Goal: Task Accomplishment & Management: Use online tool/utility

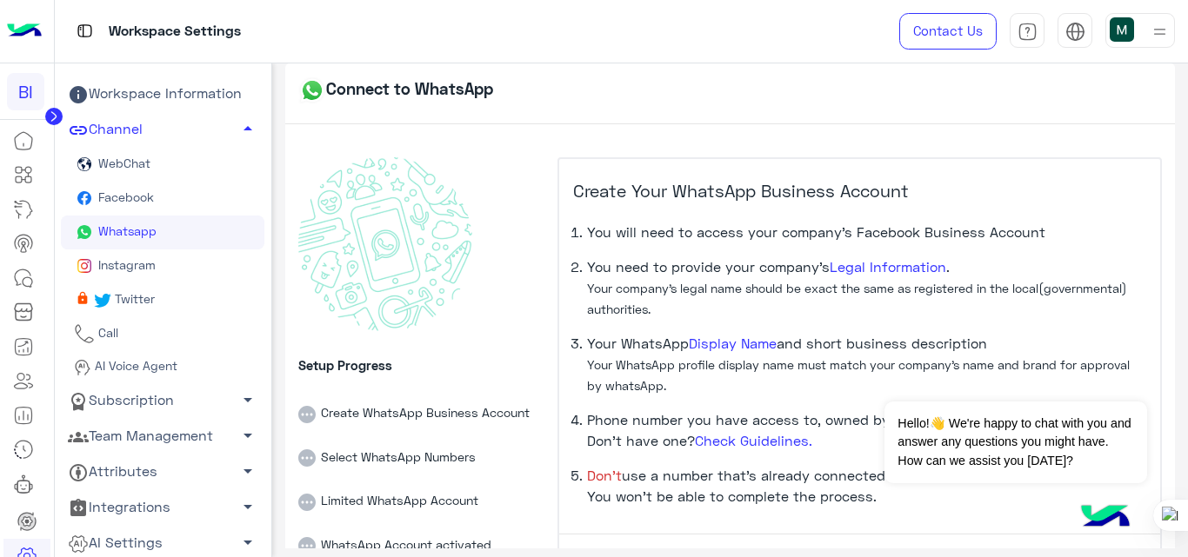
click at [19, 20] on img at bounding box center [24, 31] width 35 height 37
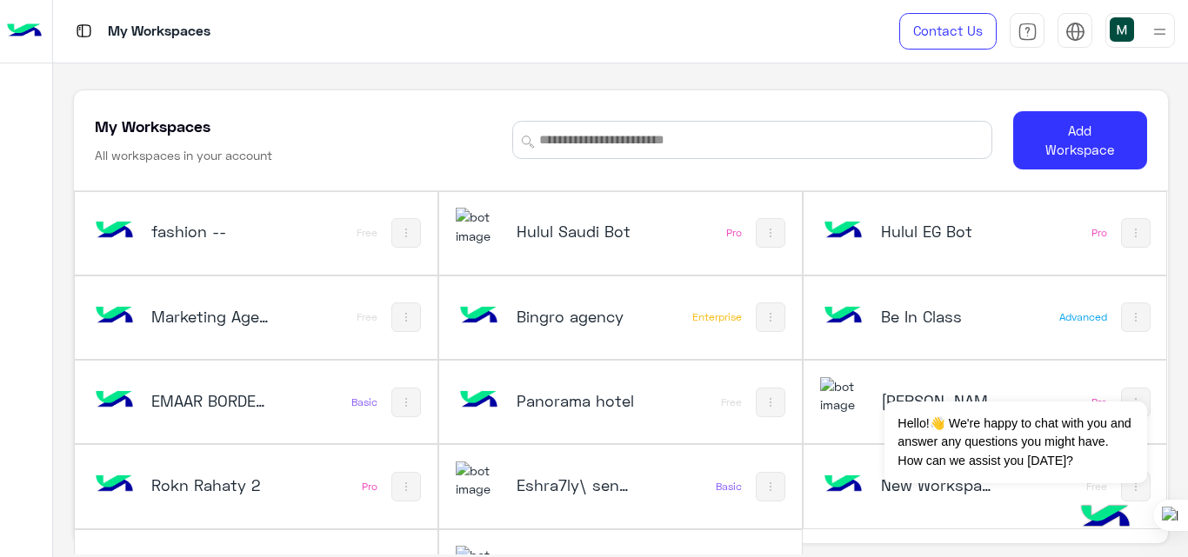
scroll to position [59, 0]
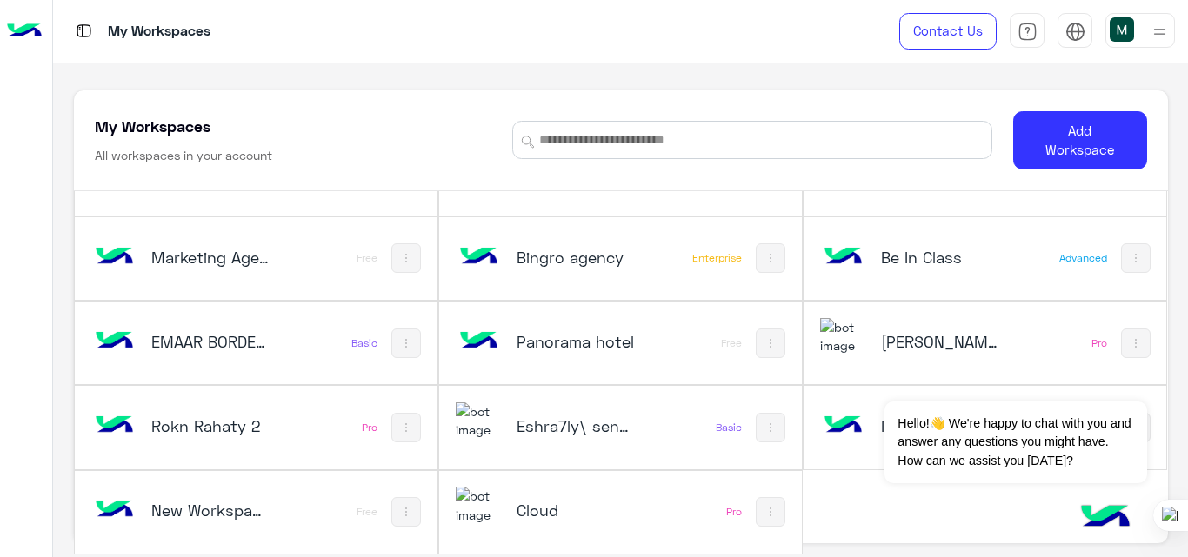
click at [595, 501] on h5 "Cloud" at bounding box center [576, 510] width 119 height 21
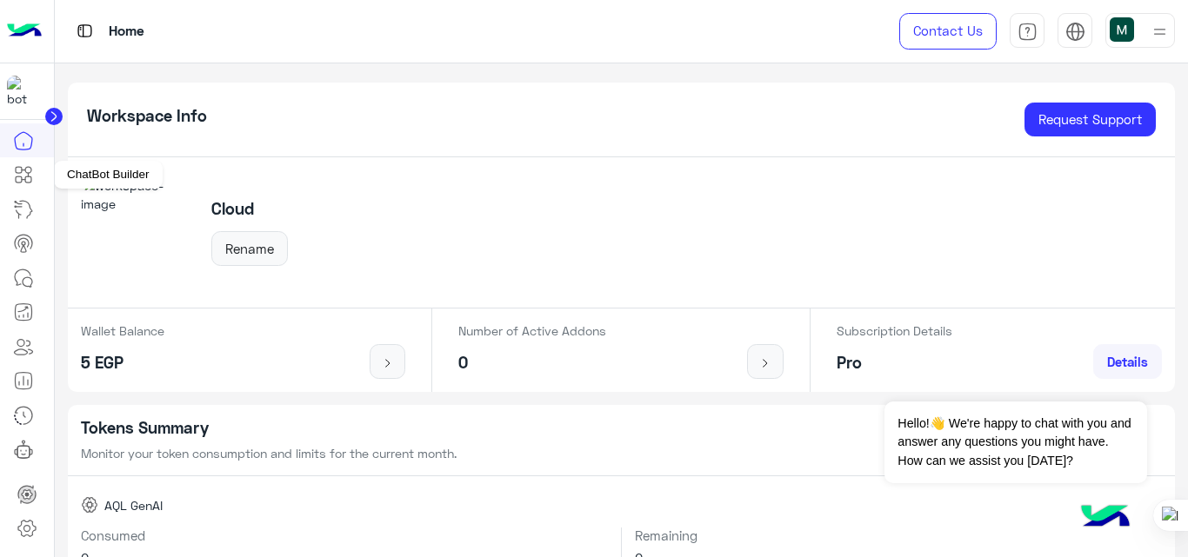
click at [16, 167] on icon at bounding box center [23, 174] width 21 height 21
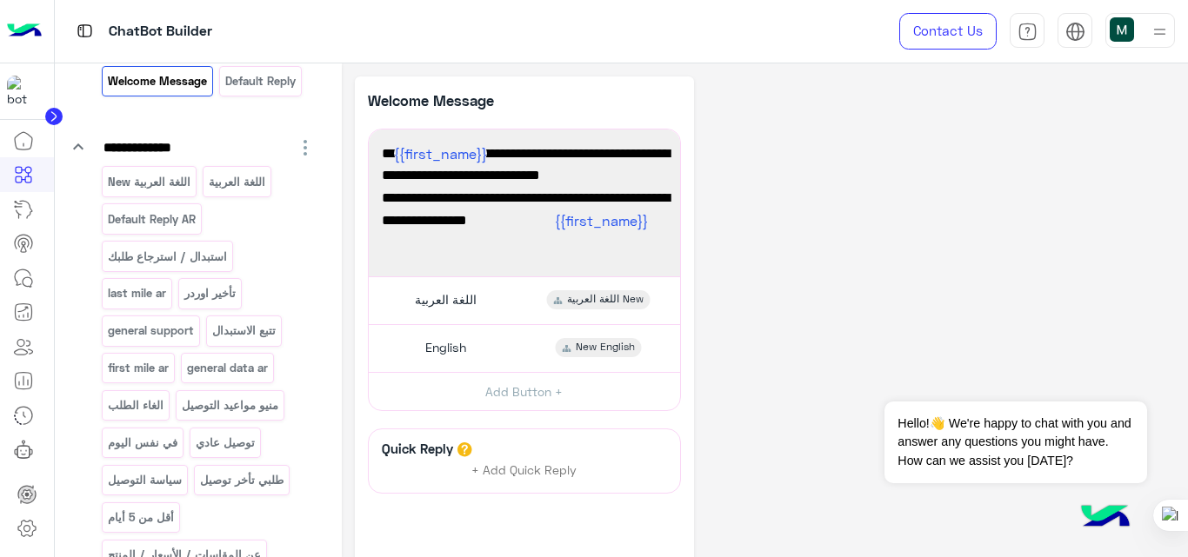
scroll to position [167, 0]
click at [130, 411] on p "الغاء الطلب" at bounding box center [135, 405] width 58 height 20
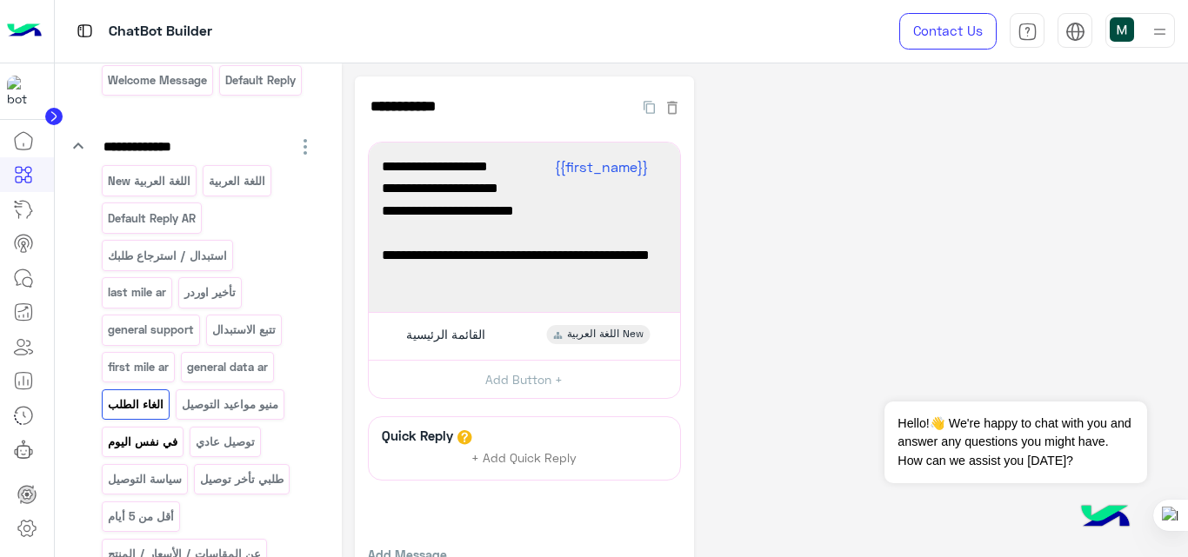
click at [151, 457] on div "في نفس اليوم" at bounding box center [143, 442] width 82 height 30
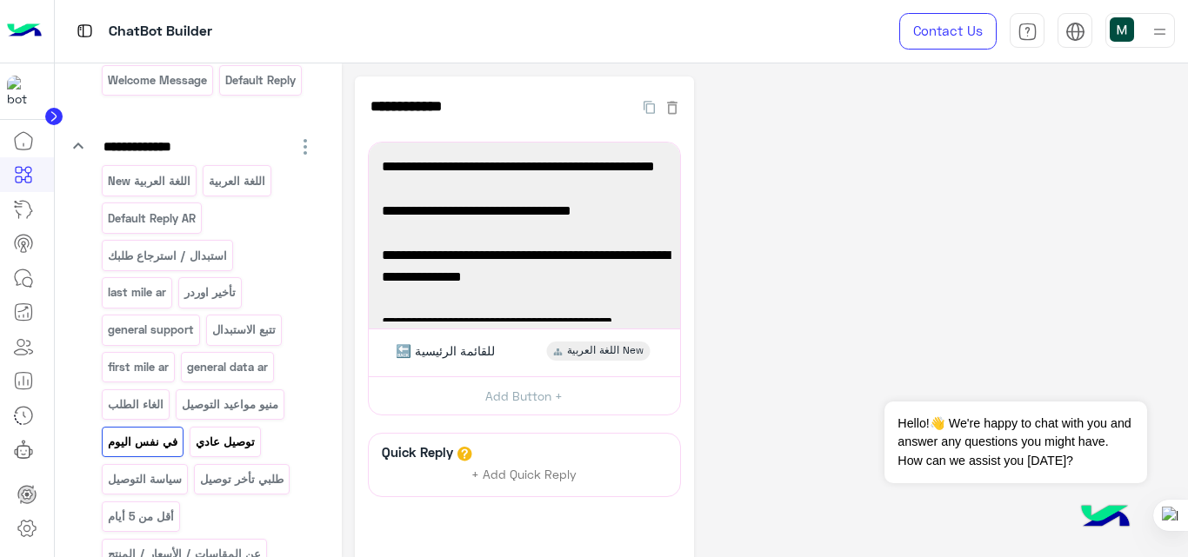
click at [256, 444] on p "توصيل عادي" at bounding box center [226, 442] width 62 height 20
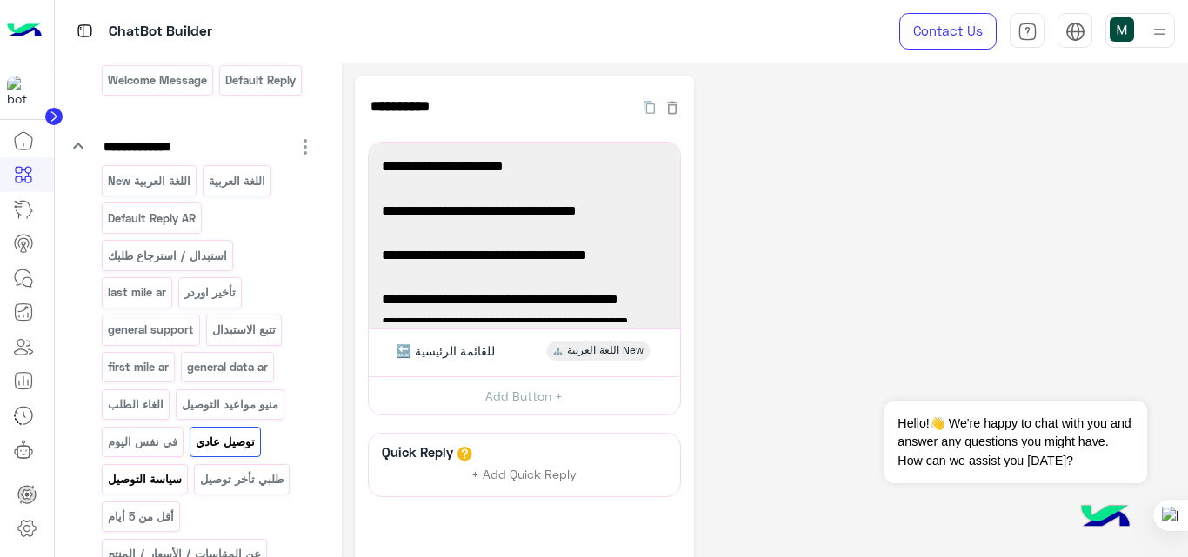
click at [129, 480] on p "سياسة التوصيل" at bounding box center [144, 480] width 77 height 20
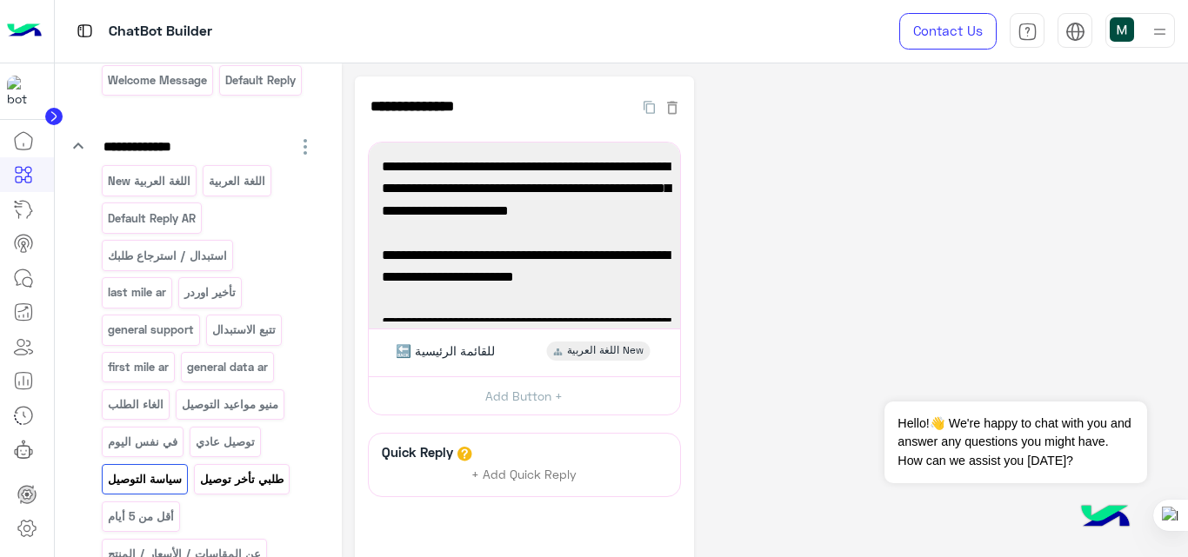
click at [240, 483] on p "طلبي تأخر توصيل" at bounding box center [242, 480] width 86 height 20
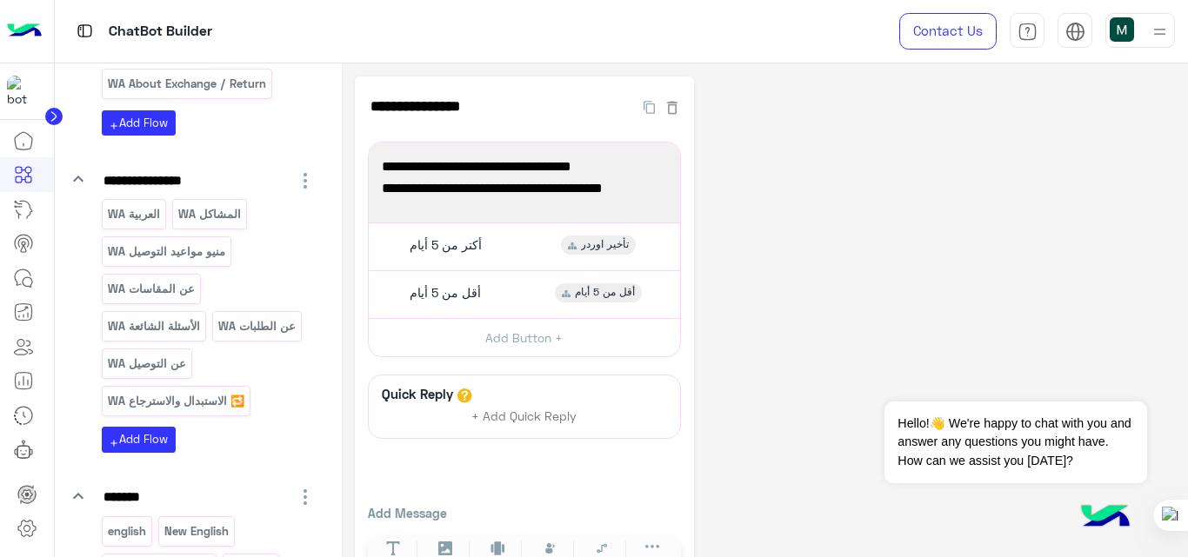
scroll to position [1142, 0]
click at [220, 224] on p "المشاكل WA" at bounding box center [209, 214] width 65 height 20
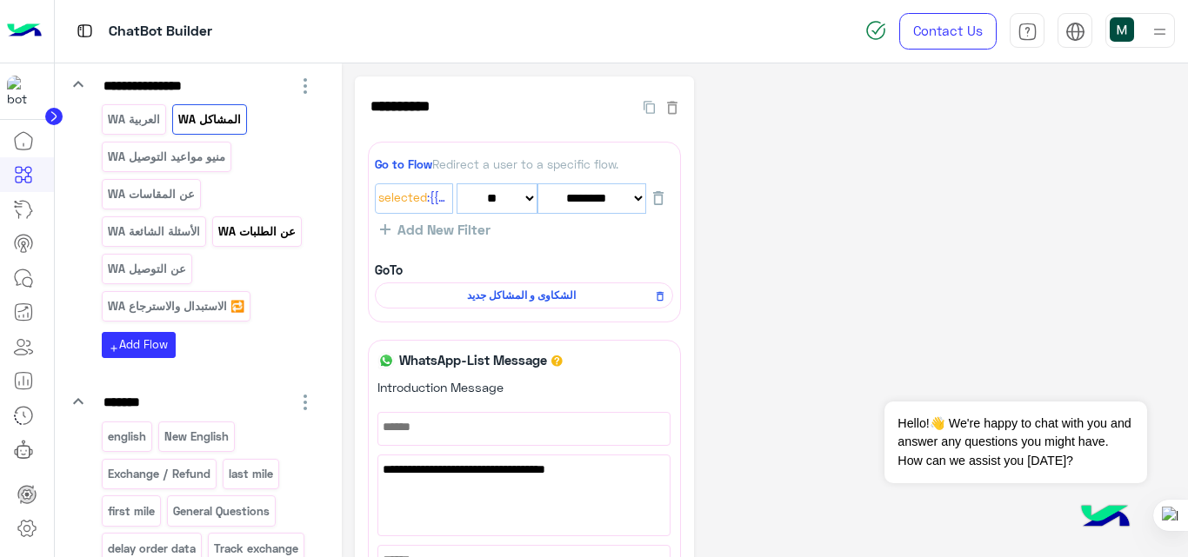
scroll to position [1237, 0]
click at [143, 129] on p "WA العربية" at bounding box center [133, 119] width 55 height 20
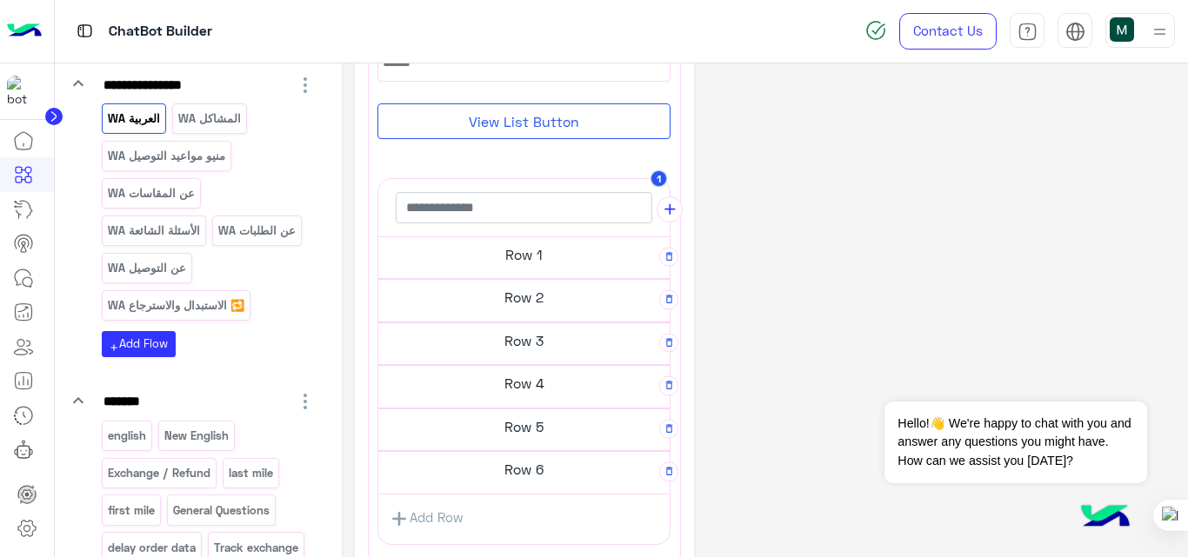
scroll to position [499, 0]
click at [486, 261] on h5 "Row 1" at bounding box center [523, 253] width 291 height 35
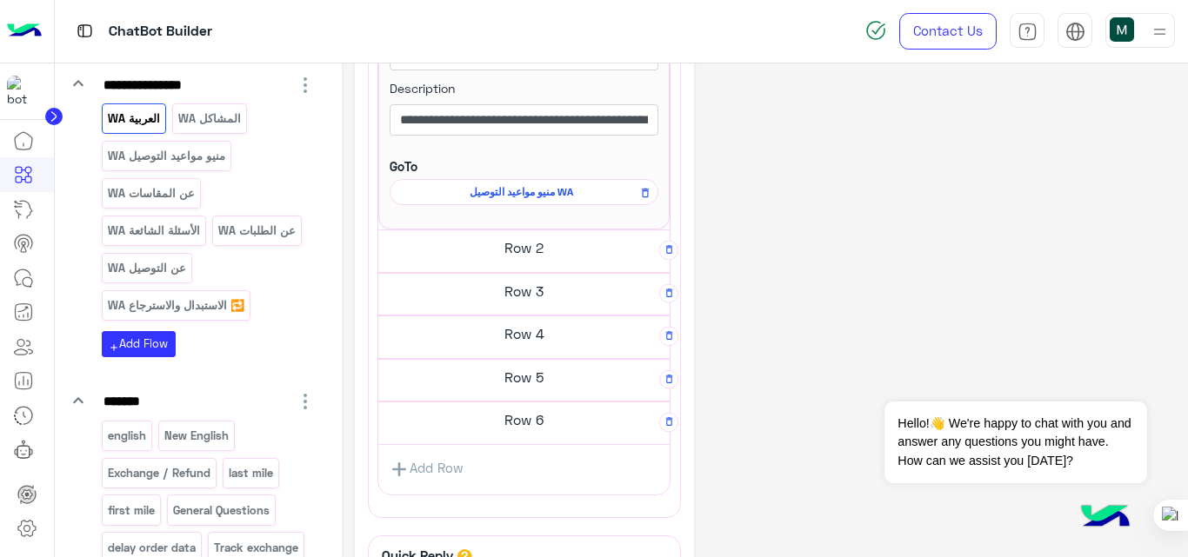
scroll to position [768, 0]
click at [509, 250] on h5 "Row 2" at bounding box center [523, 245] width 291 height 35
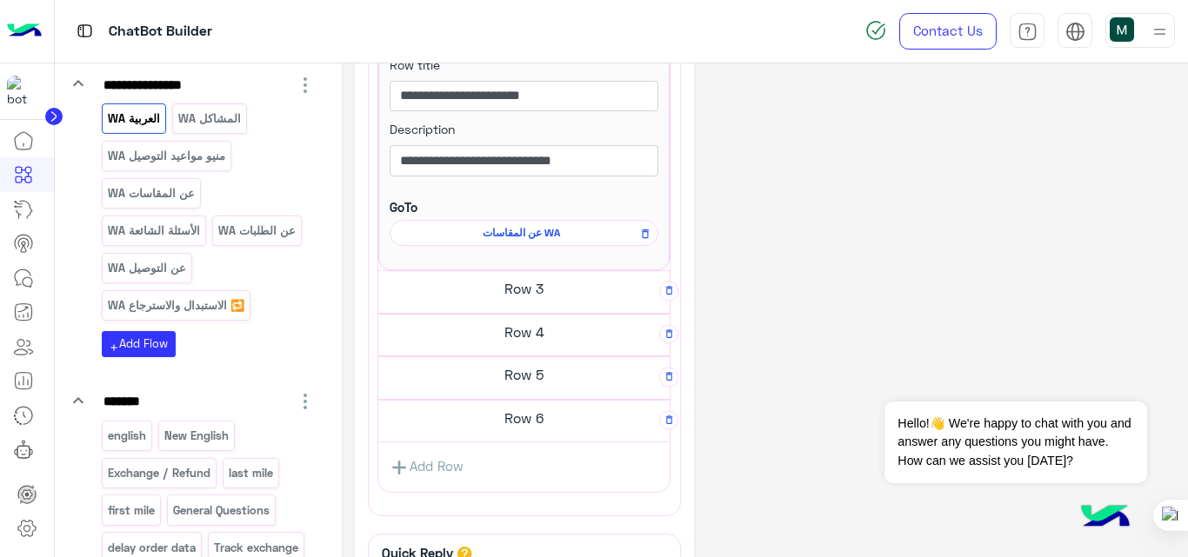
scroll to position [995, 0]
click at [530, 294] on h5 "Row 3" at bounding box center [523, 287] width 291 height 35
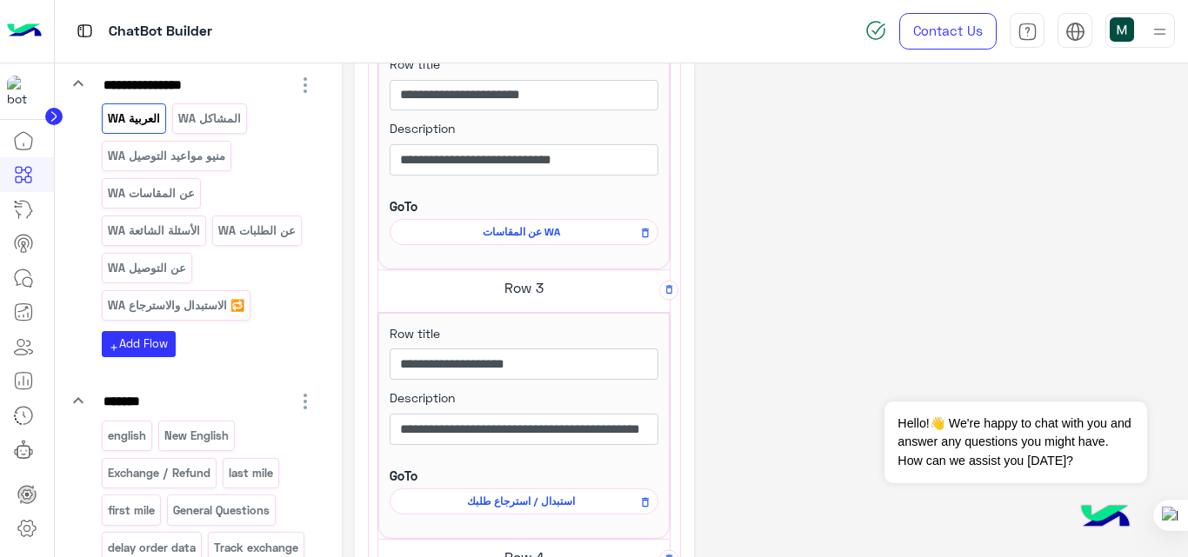
click at [820, 180] on div "**********" at bounding box center [765, 17] width 821 height 1871
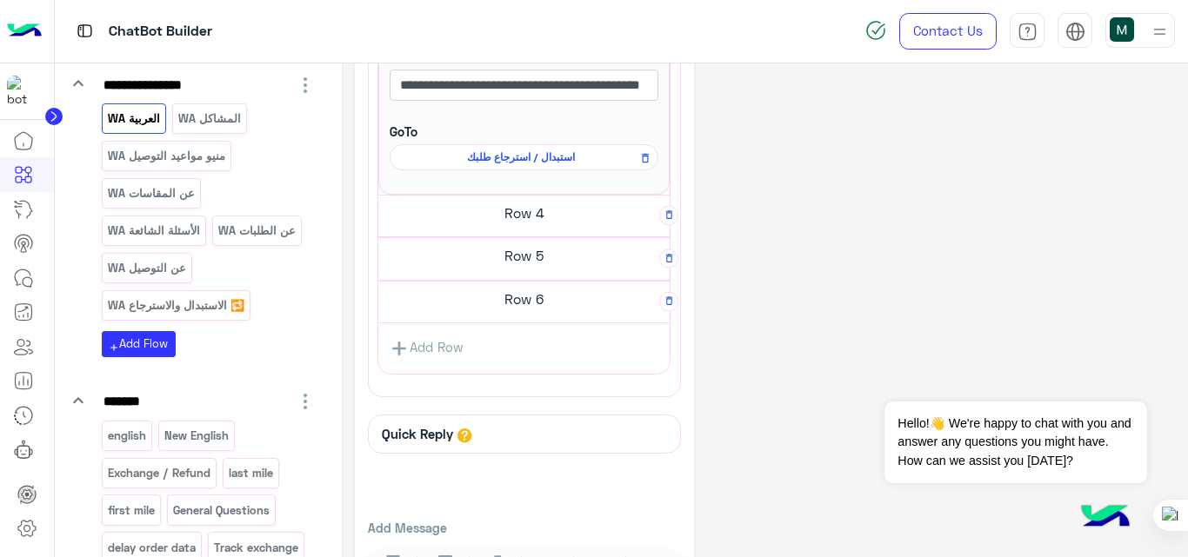
scroll to position [1340, 0]
click at [218, 129] on p "المشاكل WA" at bounding box center [209, 119] width 65 height 20
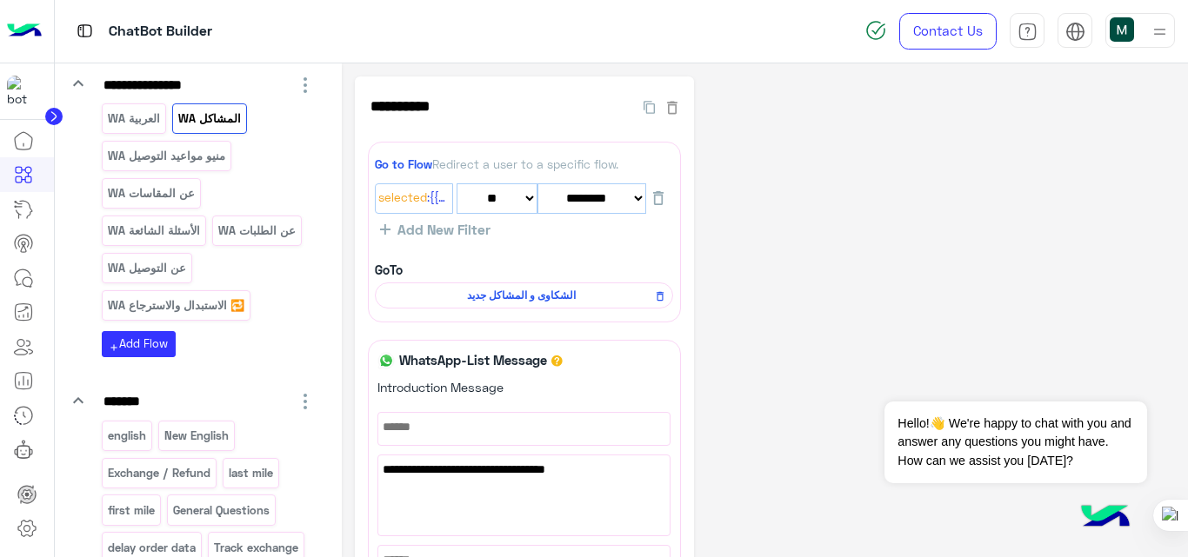
click at [180, 166] on p "منيو مواعيد التوصيل WA" at bounding box center [166, 156] width 120 height 20
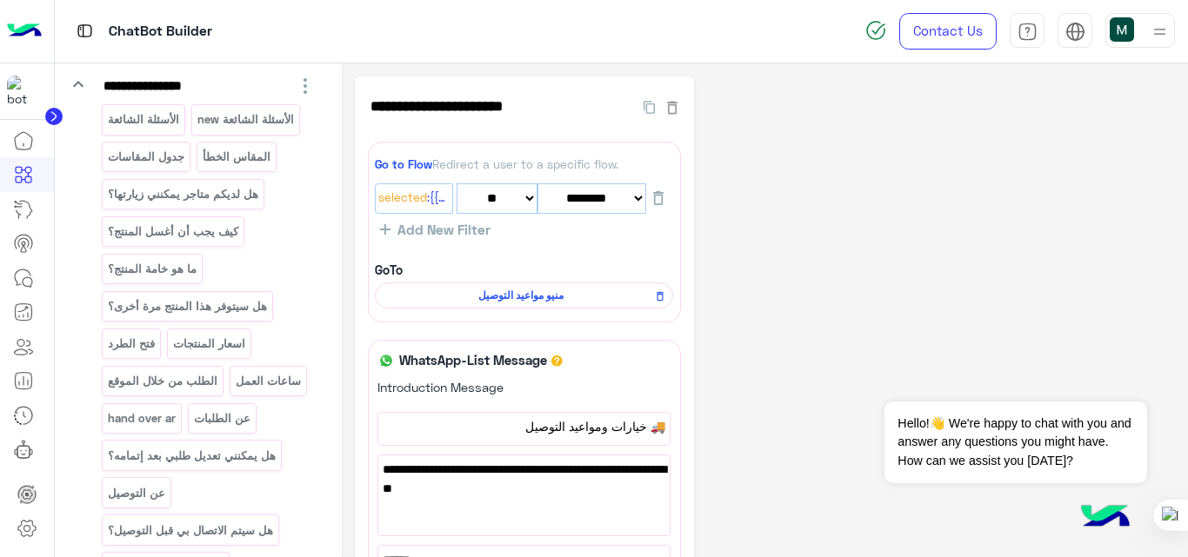
scroll to position [3345, 0]
click at [182, 209] on div "هل لديكم متاجر يمكنني زيارتها؟" at bounding box center [183, 193] width 163 height 30
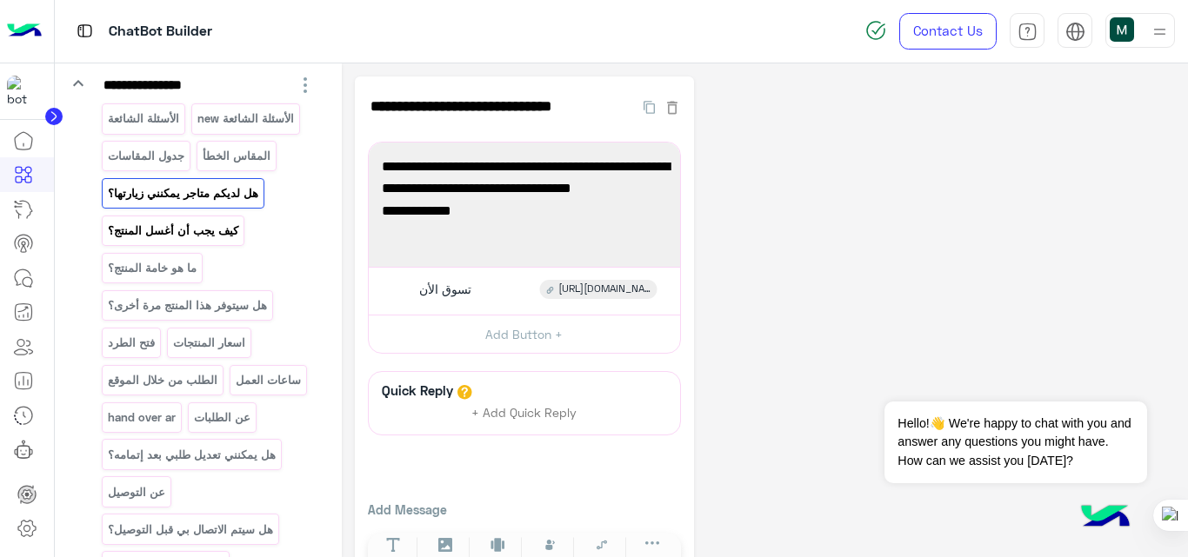
click at [202, 241] on p "كيف يجب أن أغسل المنتج؟" at bounding box center [172, 231] width 133 height 20
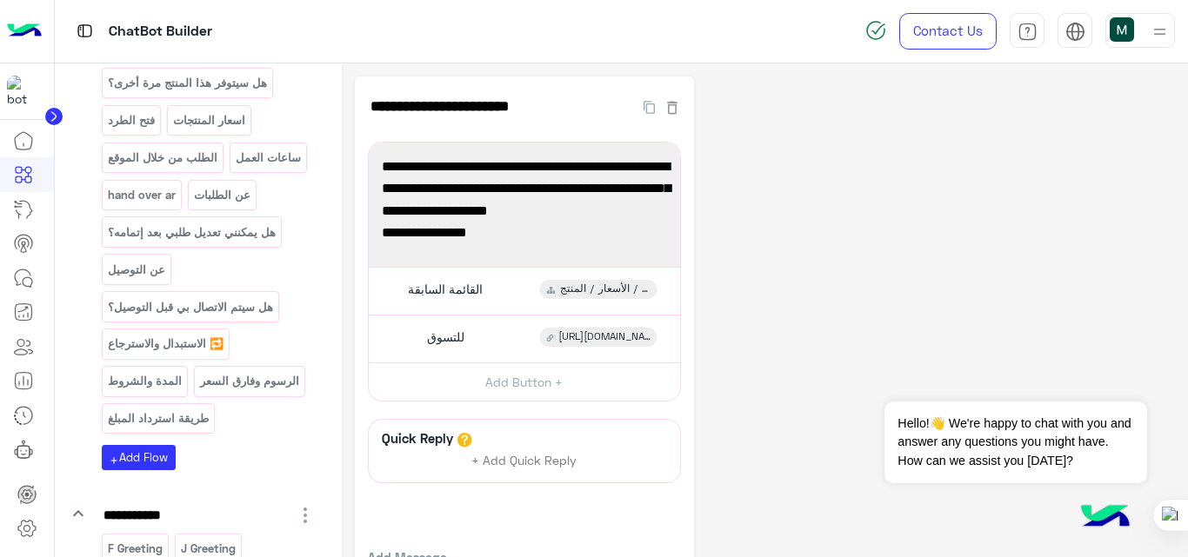
scroll to position [3569, 0]
click at [182, 55] on p "ما هو خامة المنتج؟" at bounding box center [151, 45] width 91 height 20
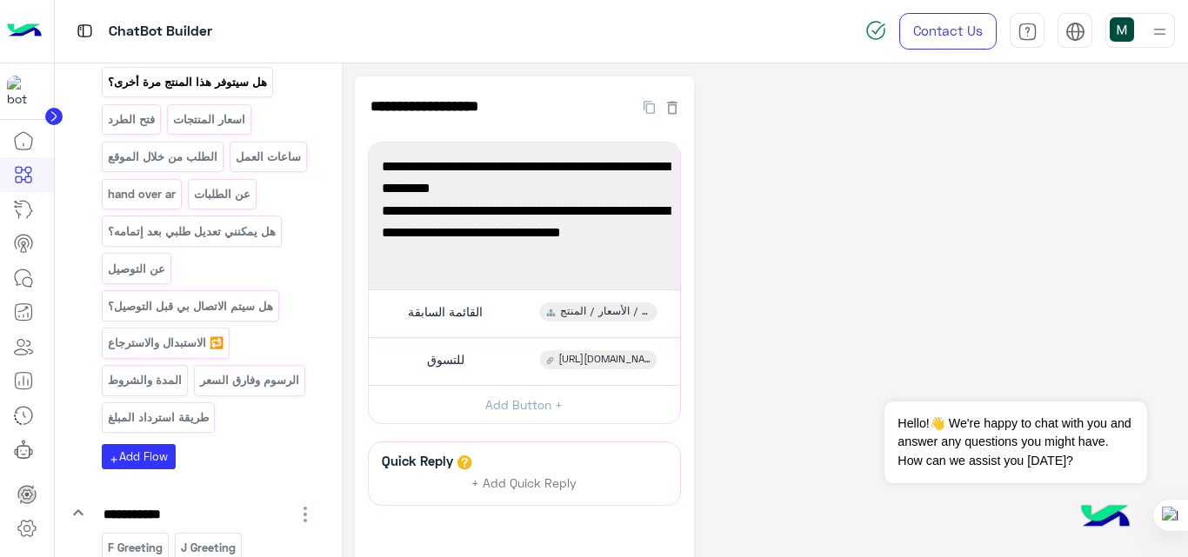
click at [215, 92] on p "هل سيتوفر هذا المنتج مرة أخرى؟" at bounding box center [187, 82] width 162 height 20
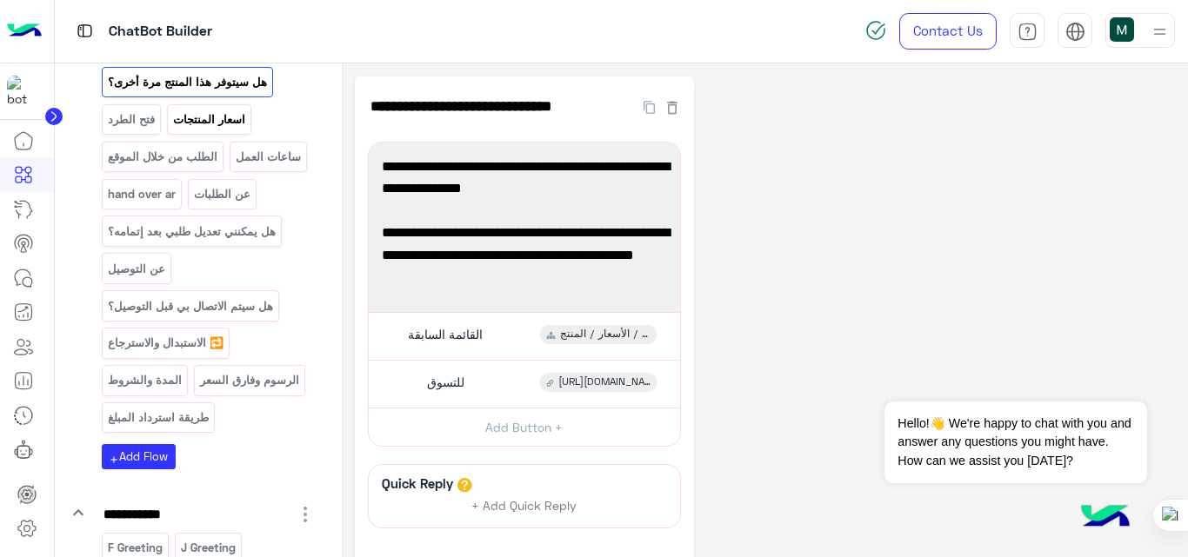
click at [201, 130] on p "اسعار المنتجات" at bounding box center [209, 120] width 75 height 20
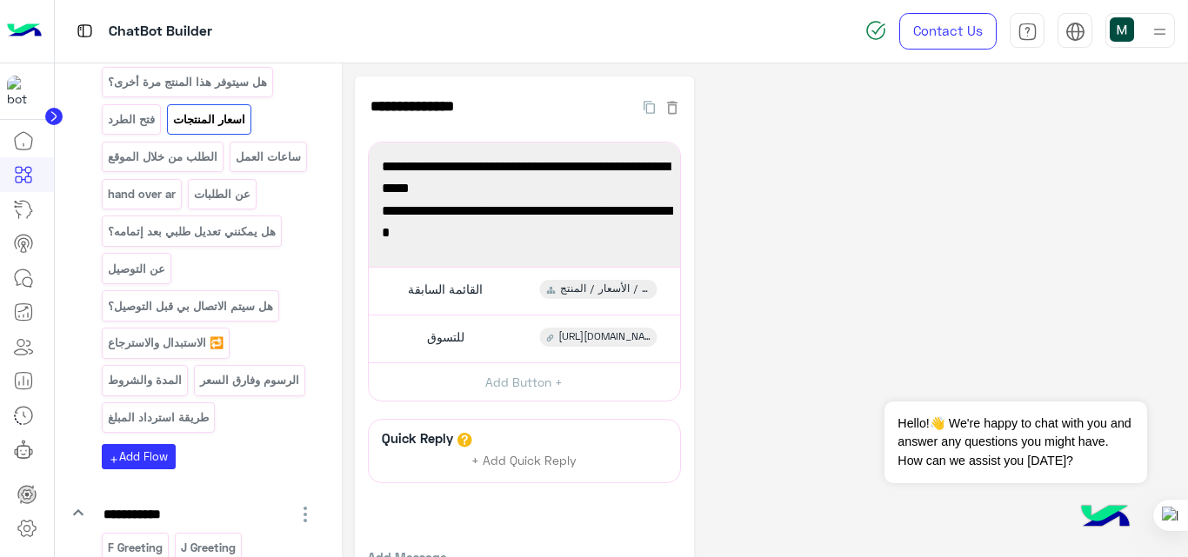
click at [823, 166] on div "**********" at bounding box center [765, 358] width 821 height 562
click at [20, 21] on img at bounding box center [24, 31] width 35 height 37
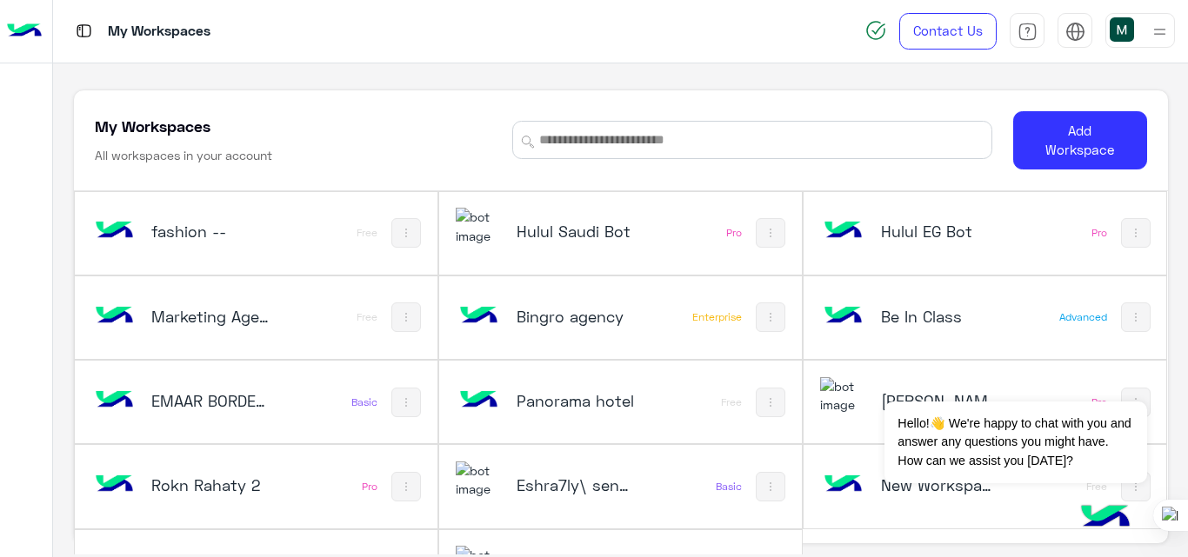
scroll to position [59, 0]
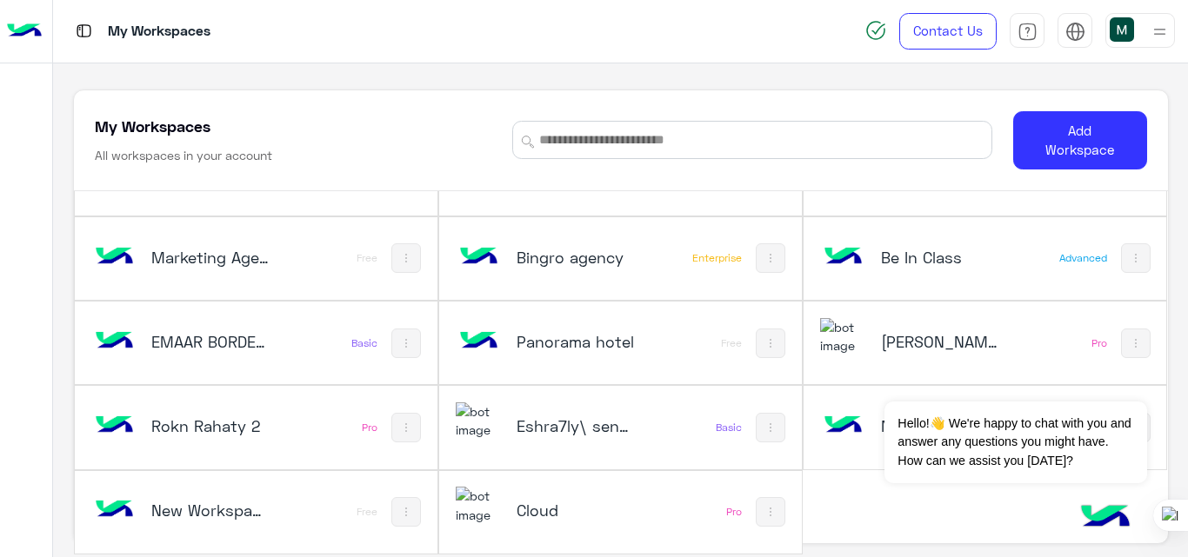
click at [533, 497] on div "Cloud" at bounding box center [555, 512] width 198 height 50
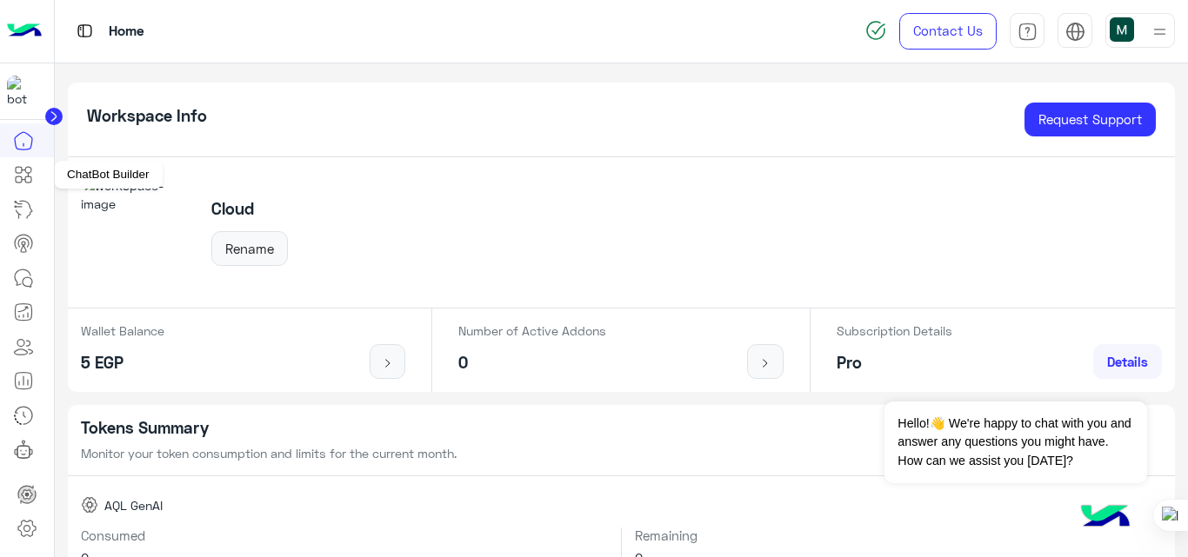
click at [22, 177] on icon at bounding box center [19, 180] width 6 height 6
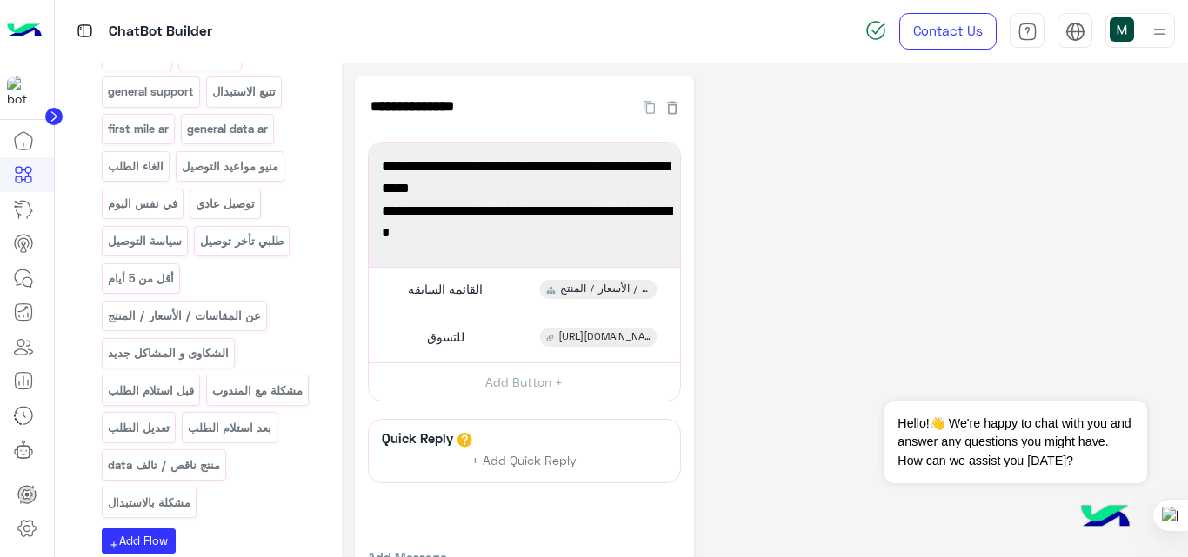
scroll to position [406, 0]
click at [28, 41] on img at bounding box center [24, 31] width 35 height 37
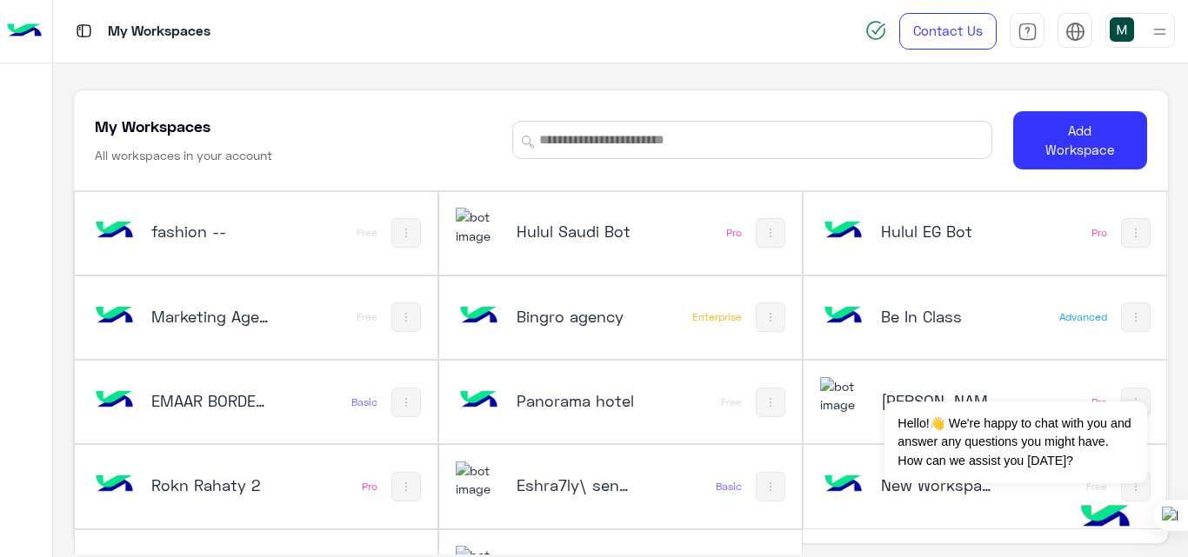
scroll to position [59, 0]
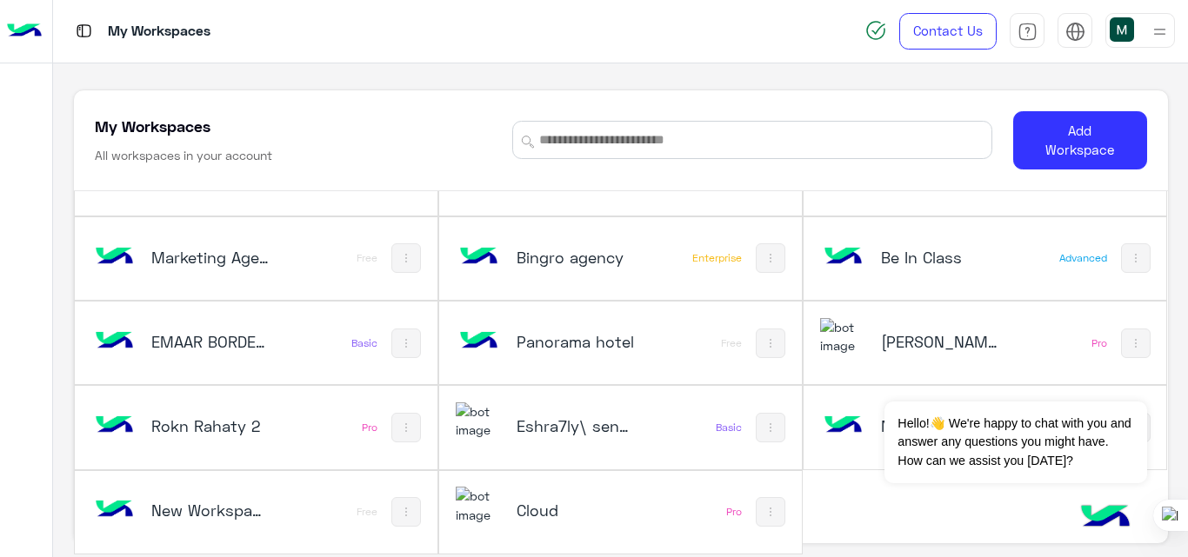
click at [571, 521] on h5 "Cloud" at bounding box center [576, 510] width 119 height 21
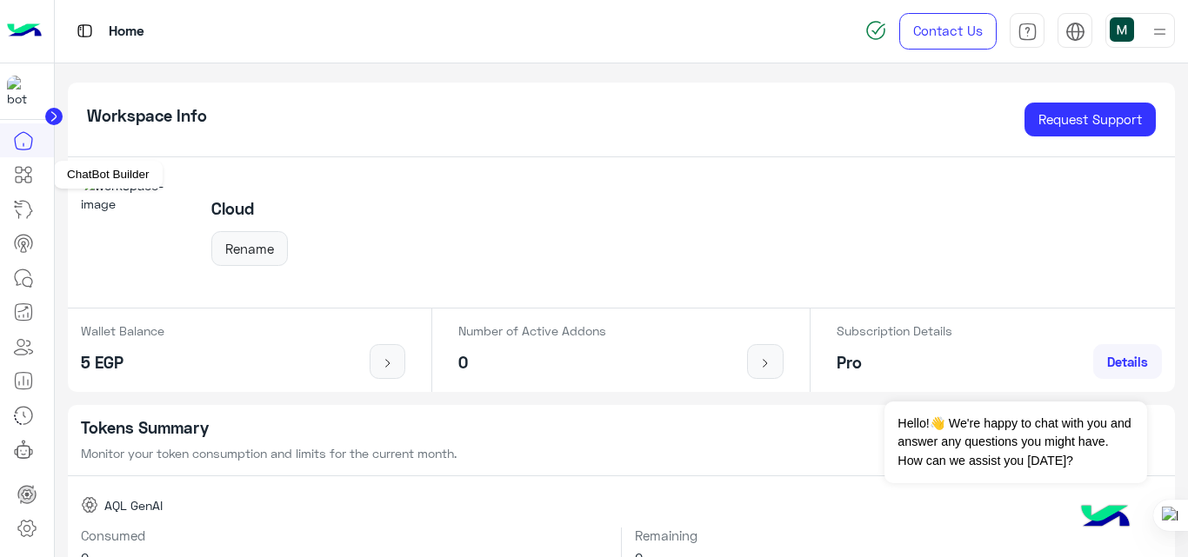
click at [18, 182] on icon at bounding box center [23, 174] width 21 height 21
